Goal: Information Seeking & Learning: Learn about a topic

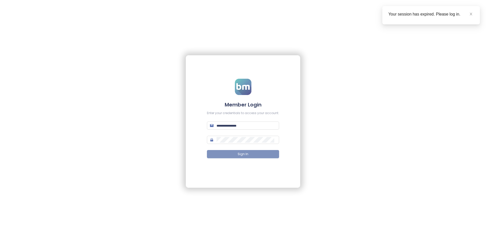
type input "**********"
click at [247, 155] on span "Sign In" at bounding box center [243, 154] width 11 height 5
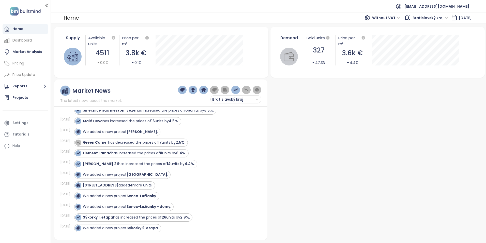
scroll to position [76, 0]
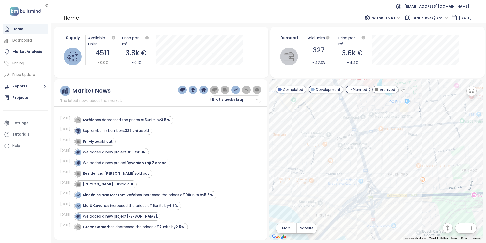
drag, startPoint x: 383, startPoint y: 165, endPoint x: 348, endPoint y: 113, distance: 62.1
click at [348, 113] on div at bounding box center [377, 159] width 214 height 160
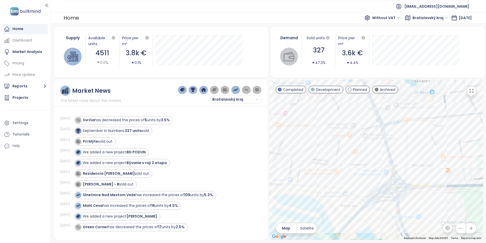
drag, startPoint x: 358, startPoint y: 151, endPoint x: 384, endPoint y: 141, distance: 27.8
click at [384, 141] on div at bounding box center [377, 159] width 214 height 160
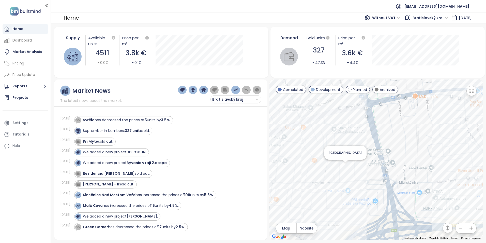
click at [346, 166] on div "[GEOGRAPHIC_DATA]" at bounding box center [377, 159] width 214 height 160
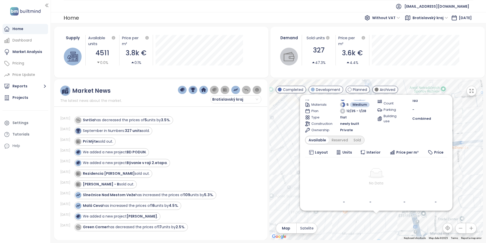
scroll to position [35, 0]
click at [333, 136] on div "Reserved" at bounding box center [340, 138] width 22 height 7
click at [359, 138] on div "Sold" at bounding box center [356, 138] width 13 height 7
drag, startPoint x: 447, startPoint y: 149, endPoint x: 449, endPoint y: 136, distance: 13.8
click at [448, 136] on div "STRABAG TOWER Planned Mlynské nivy 1340/61, 821 05 [GEOGRAPHIC_DATA]-[GEOGRAPHI…" at bounding box center [376, 153] width 142 height 106
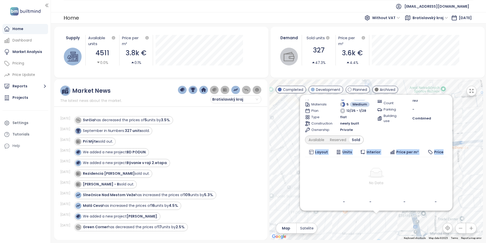
scroll to position [0, 0]
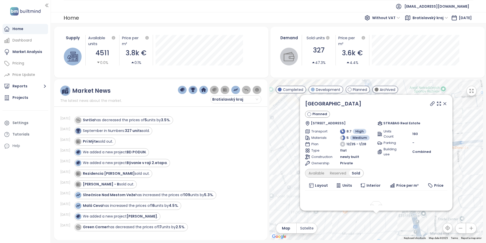
click at [445, 103] on icon at bounding box center [444, 103] width 5 height 5
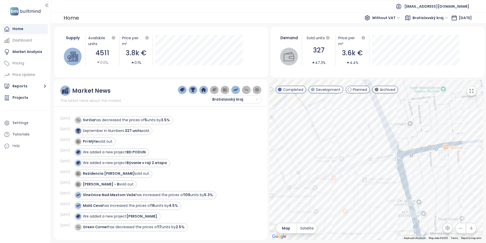
drag, startPoint x: 380, startPoint y: 165, endPoint x: 383, endPoint y: 147, distance: 18.3
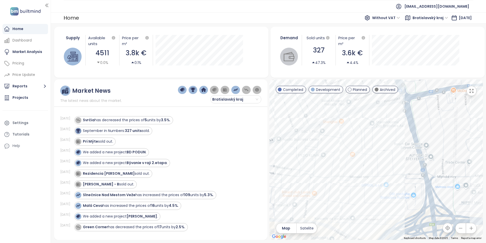
drag, startPoint x: 383, startPoint y: 147, endPoint x: 362, endPoint y: 131, distance: 26.3
click at [362, 131] on div at bounding box center [377, 159] width 214 height 160
click at [364, 191] on div "Mlynárka" at bounding box center [377, 159] width 214 height 160
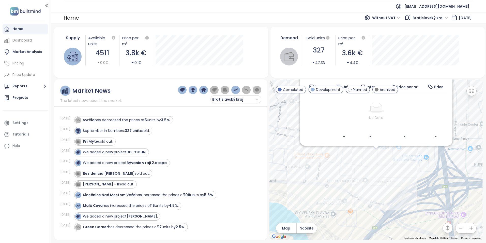
scroll to position [35, 0]
click at [427, 163] on div "Mlynárka Planned [STREET_ADDRESS] YIT [GEOGRAPHIC_DATA] Transport 8.5 High Mate…" at bounding box center [377, 159] width 214 height 160
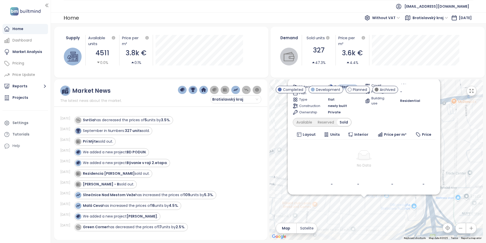
drag, startPoint x: 448, startPoint y: 159, endPoint x: 436, endPoint y: 210, distance: 52.6
click at [436, 210] on div "Mlynárka Planned [STREET_ADDRESS] YIT [GEOGRAPHIC_DATA] Transport 8.5 High Mate…" at bounding box center [377, 159] width 214 height 160
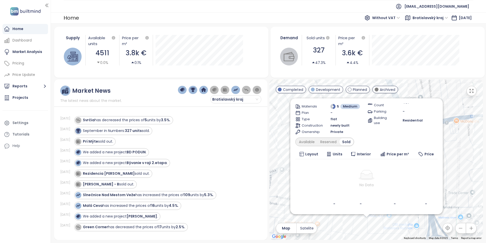
click at [458, 137] on div "Mlynárka Planned [STREET_ADDRESS] YIT [GEOGRAPHIC_DATA] Transport 8.5 High Mate…" at bounding box center [377, 159] width 214 height 160
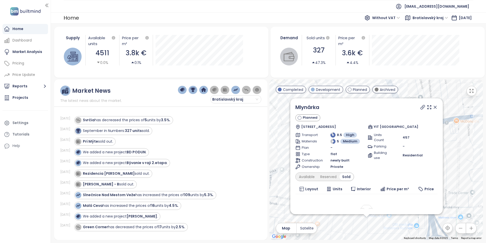
click at [433, 107] on icon at bounding box center [435, 107] width 5 height 5
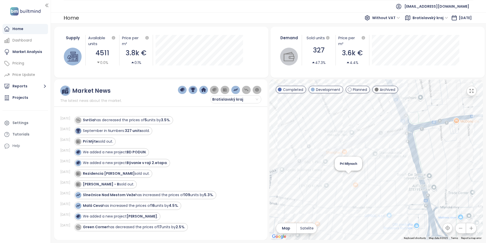
click at [349, 176] on div "Pri Mlynoch" at bounding box center [377, 159] width 214 height 160
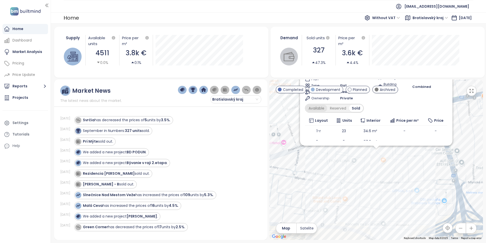
click at [310, 109] on div "Available" at bounding box center [316, 108] width 21 height 7
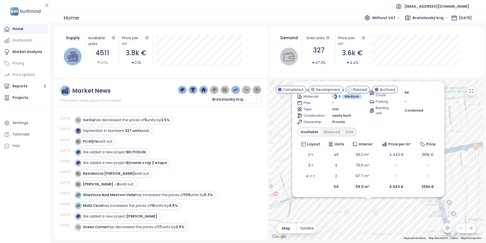
drag, startPoint x: 462, startPoint y: 131, endPoint x: 454, endPoint y: 185, distance: 55.0
click at [454, 185] on div "Pri Mlynoch Development Jarabinková 6, 821 09 [GEOGRAPHIC_DATA], [GEOGRAPHIC_DA…" at bounding box center [377, 159] width 214 height 160
click at [351, 130] on div "Sold" at bounding box center [349, 131] width 13 height 7
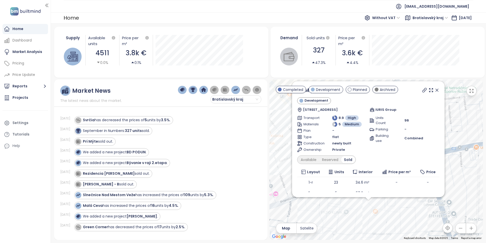
click at [436, 91] on icon at bounding box center [437, 90] width 3 height 3
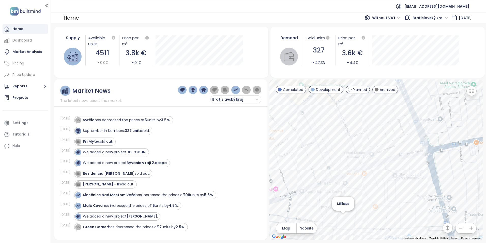
click at [342, 218] on div "Millhaus" at bounding box center [377, 159] width 214 height 160
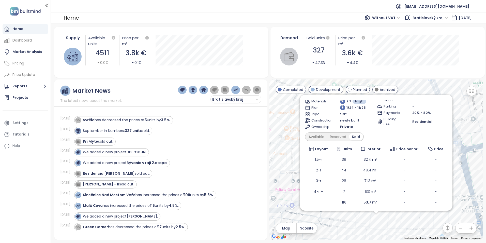
scroll to position [38, 0]
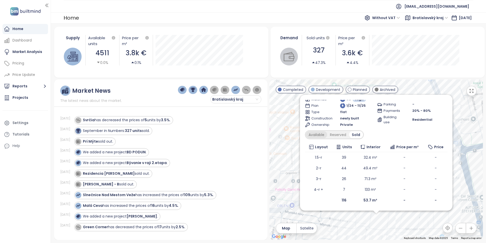
click at [314, 133] on div "Available" at bounding box center [316, 134] width 21 height 7
click at [335, 132] on div "Reserved" at bounding box center [340, 134] width 22 height 7
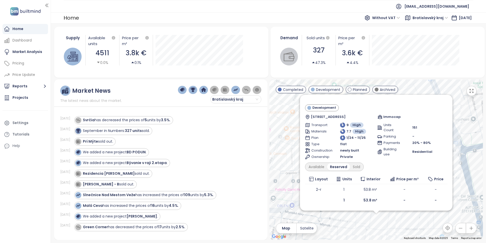
scroll to position [6, 0]
click at [318, 166] on div "Available" at bounding box center [316, 166] width 21 height 7
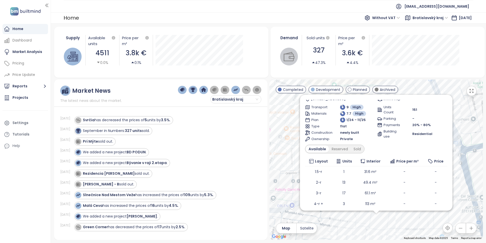
scroll to position [38, 0]
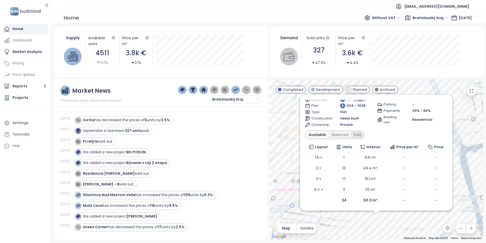
click at [359, 135] on div "Sold" at bounding box center [357, 134] width 13 height 7
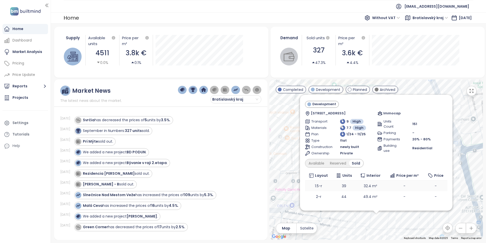
scroll to position [0, 0]
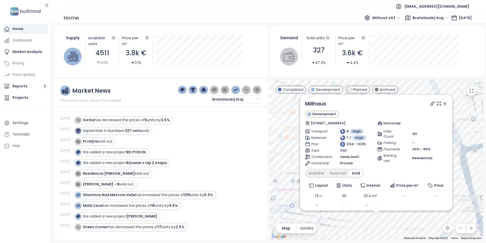
click at [442, 102] on icon at bounding box center [444, 103] width 5 height 5
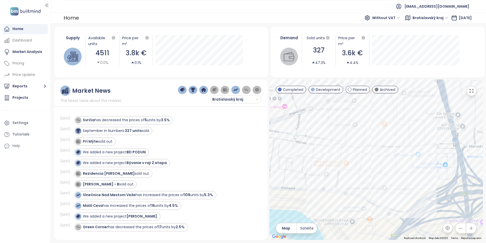
drag, startPoint x: 383, startPoint y: 169, endPoint x: 363, endPoint y: 123, distance: 50.2
click at [363, 123] on div at bounding box center [377, 159] width 214 height 160
click at [325, 168] on div "Prístavná 1" at bounding box center [377, 159] width 214 height 160
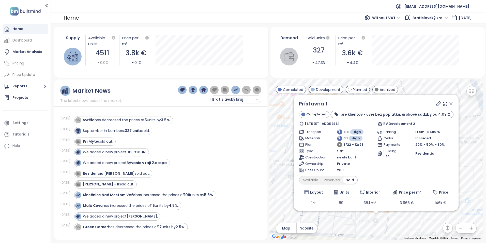
scroll to position [50, 0]
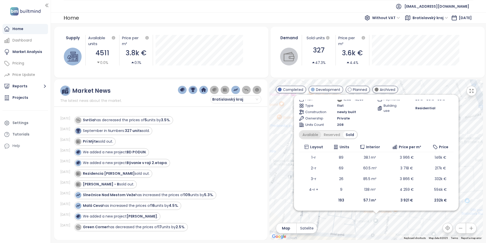
click at [316, 133] on div "Available" at bounding box center [310, 134] width 21 height 7
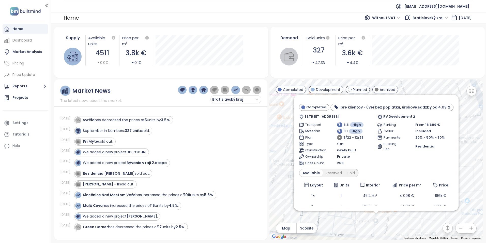
scroll to position [0, 0]
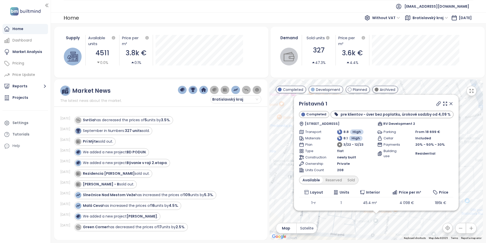
click at [450, 103] on icon at bounding box center [451, 103] width 3 height 3
